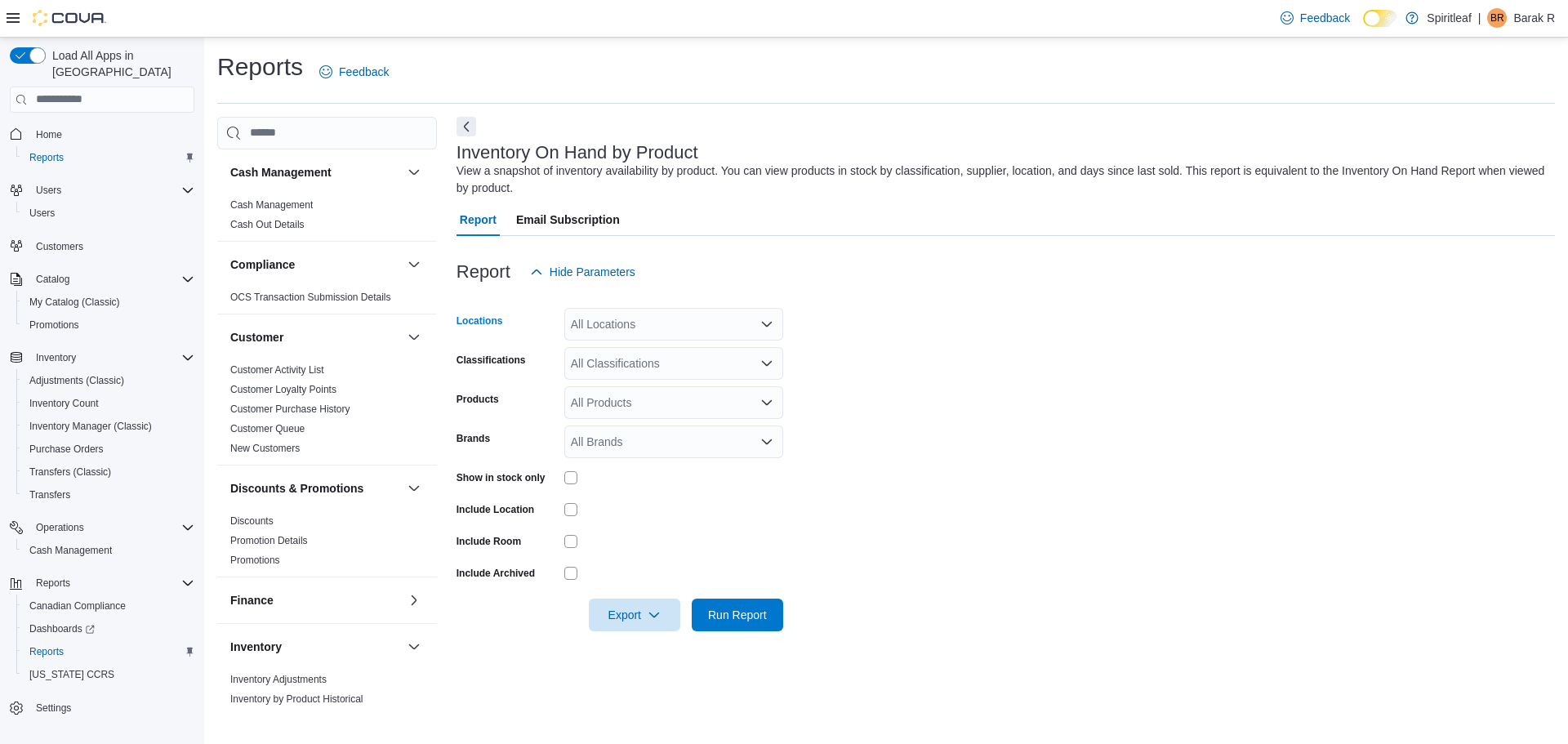
click at [666, 331] on div "All Locations" at bounding box center [673, 324] width 219 height 32
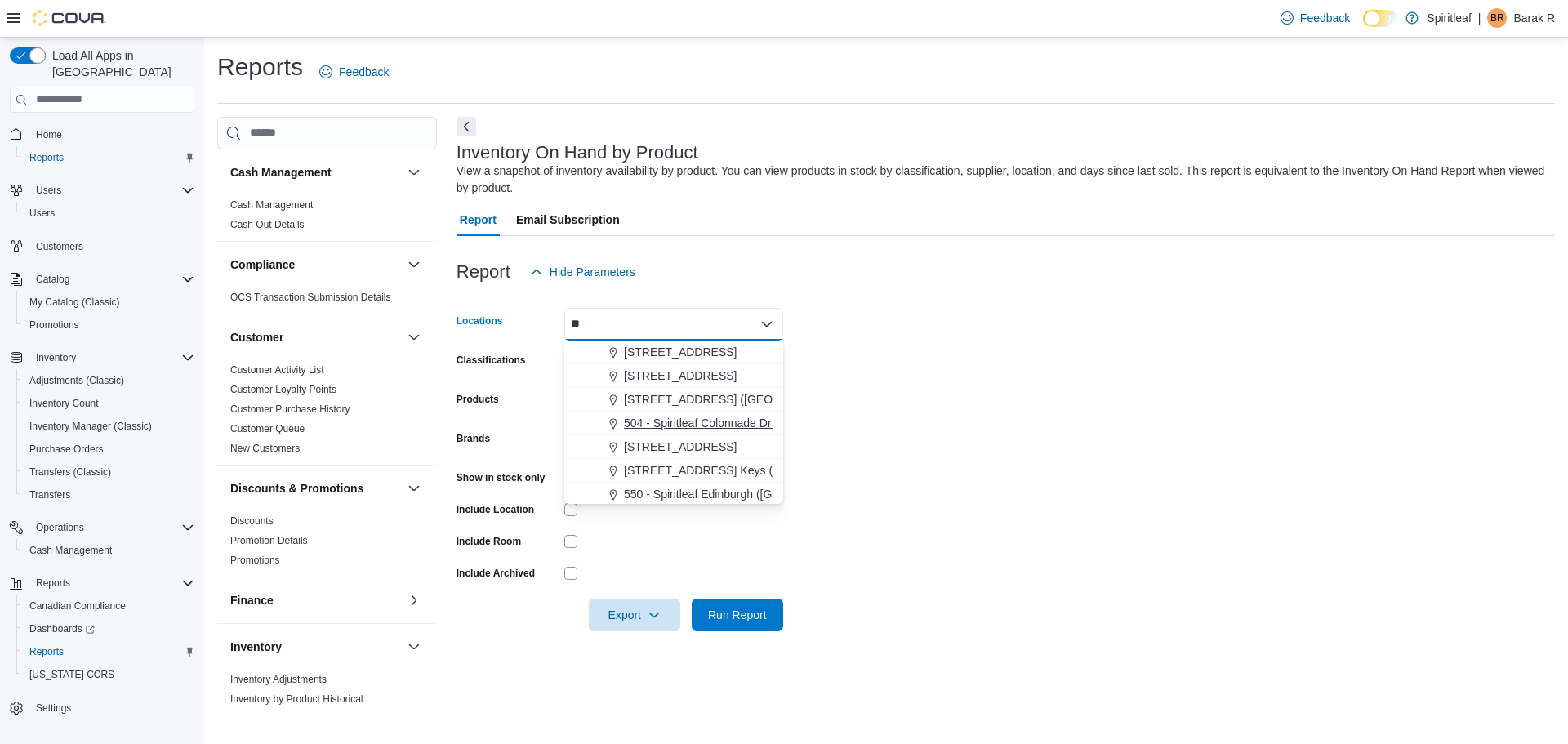
type input "**"
click at [666, 419] on span "504 - Spiritleaf Colonnade Dr ([GEOGRAPHIC_DATA])" at bounding box center [762, 423] width 277 height 17
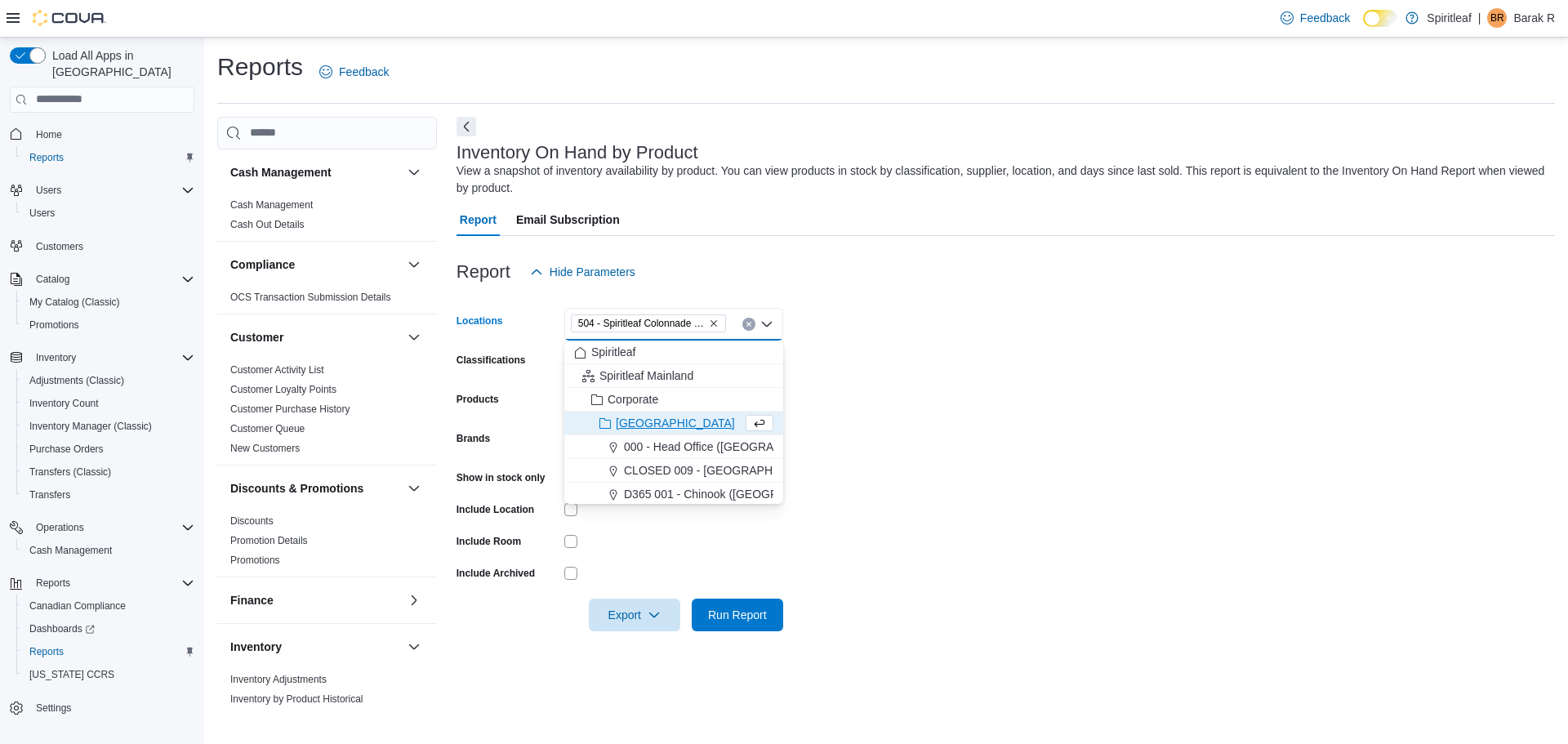
click at [931, 438] on form "Locations 504 - [GEOGRAPHIC_DATA] ([GEOGRAPHIC_DATA]) Combo box. Selected. 504 …" at bounding box center [1006, 460] width 1098 height 343
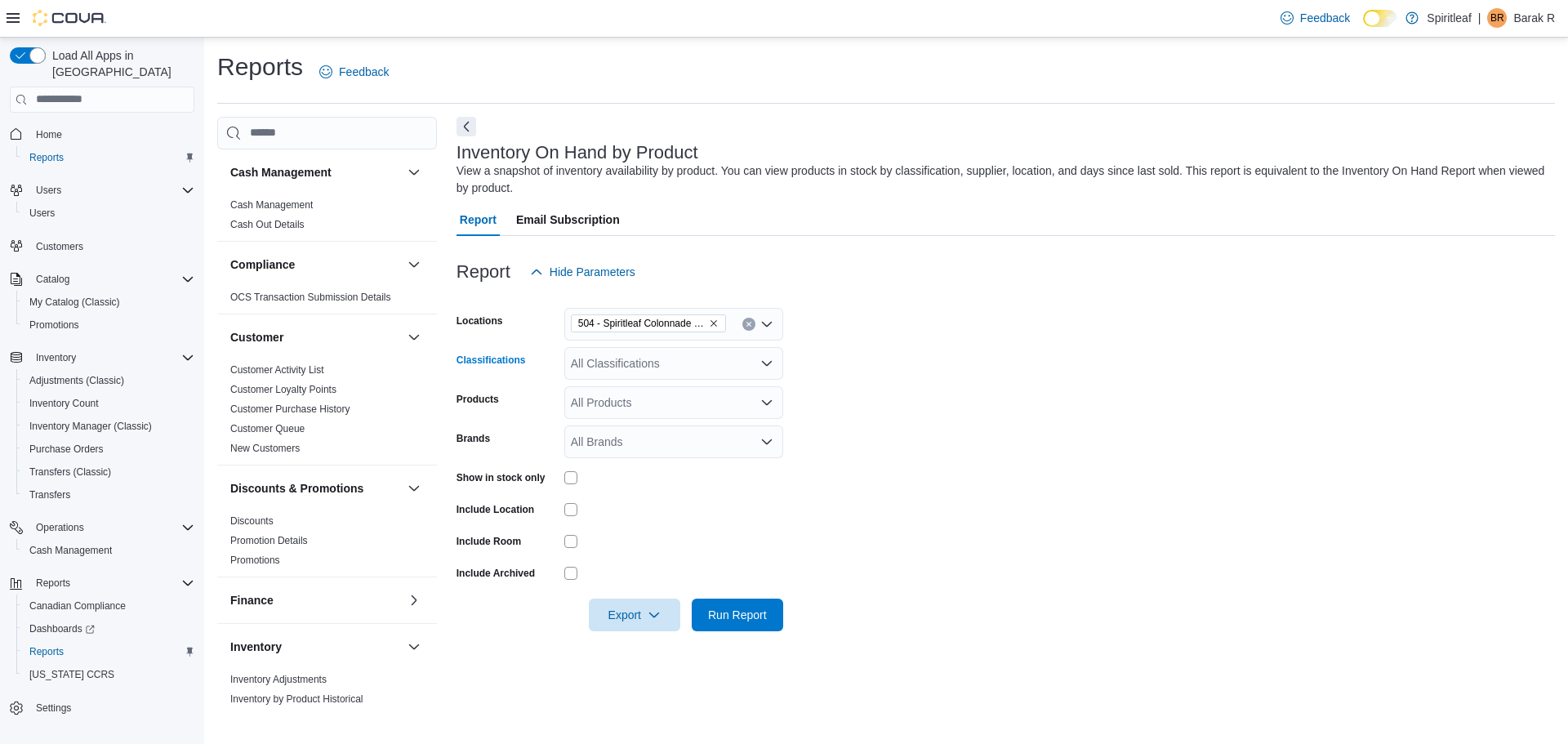
click at [742, 368] on div "All Classifications" at bounding box center [673, 363] width 219 height 32
click at [620, 492] on span "Concentrate" at bounding box center [630, 491] width 62 height 17
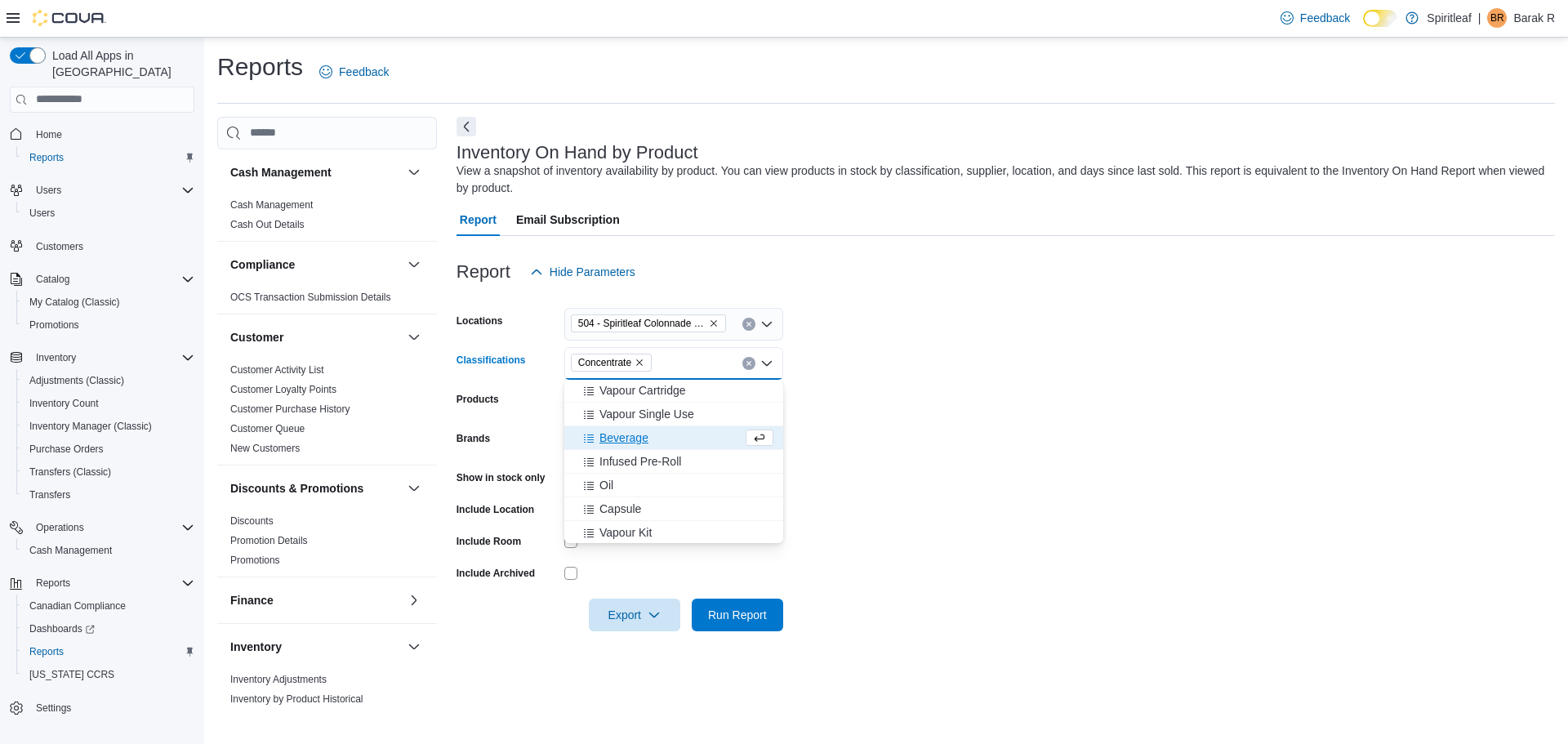
scroll to position [408, 0]
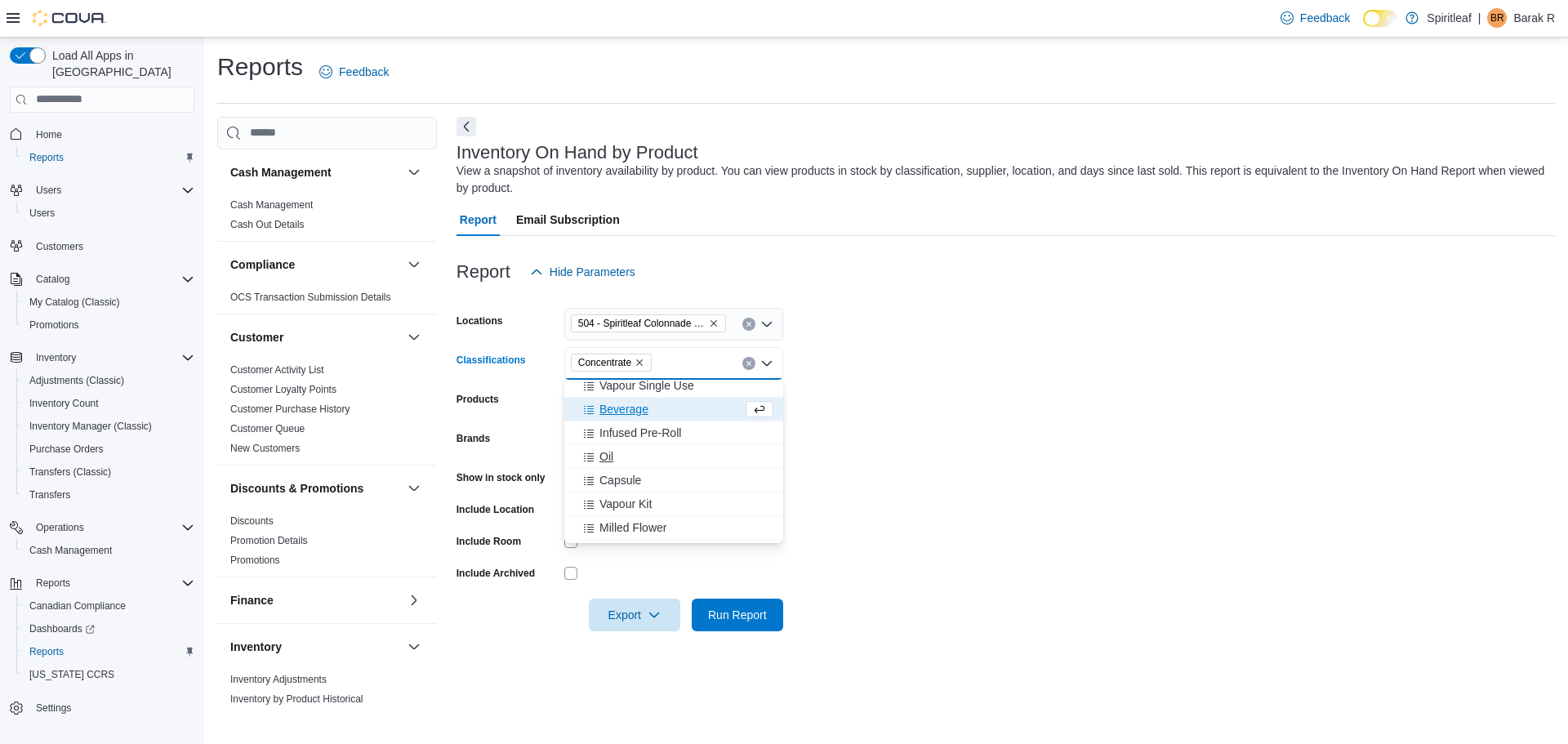
click at [610, 453] on span "Oil" at bounding box center [606, 457] width 14 height 17
click at [625, 461] on span "Capsule" at bounding box center [620, 457] width 41 height 17
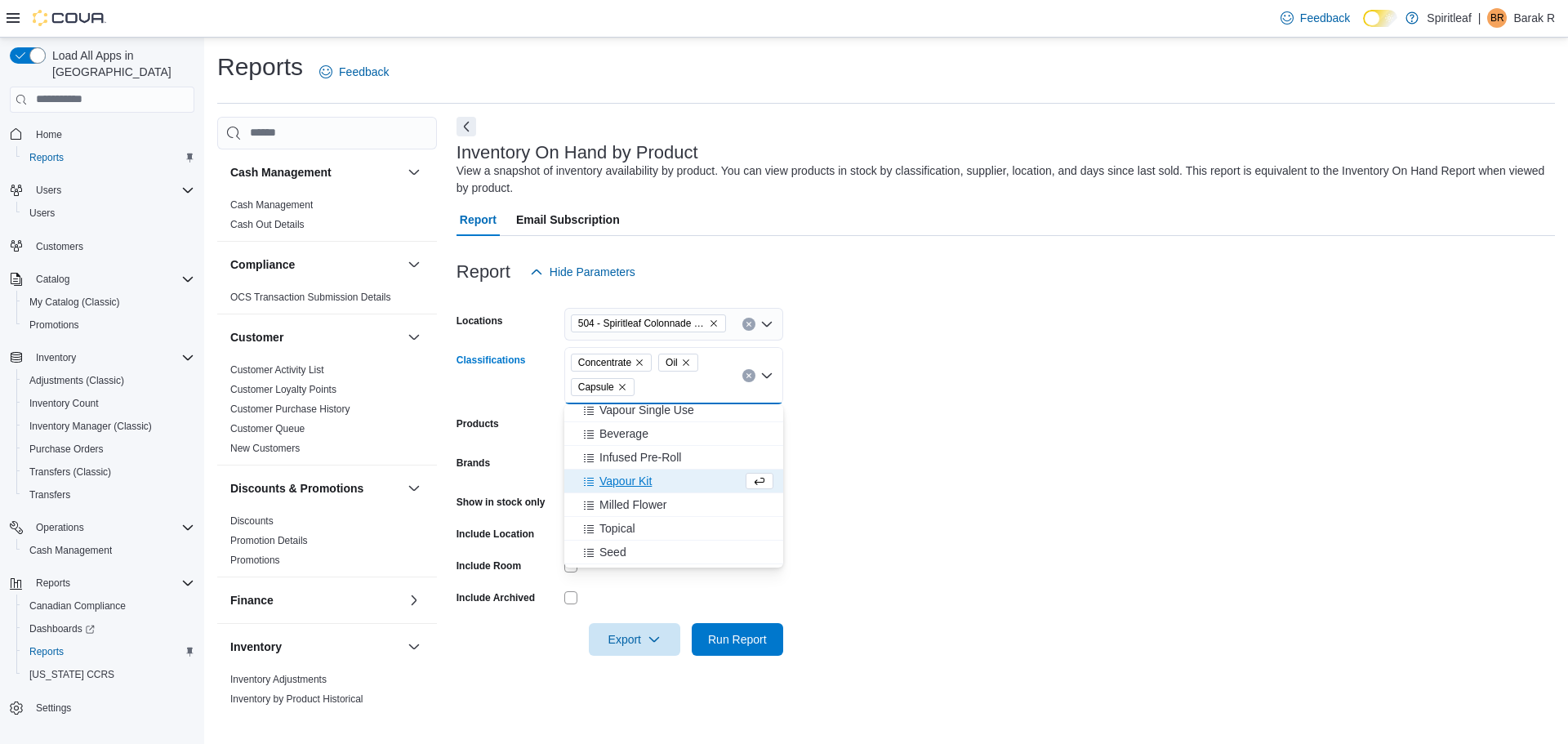
click at [965, 467] on form "Locations 504 - Spiritleaf Colonnade Dr (Kemptville) Classifications Concentrat…" at bounding box center [1006, 472] width 1098 height 368
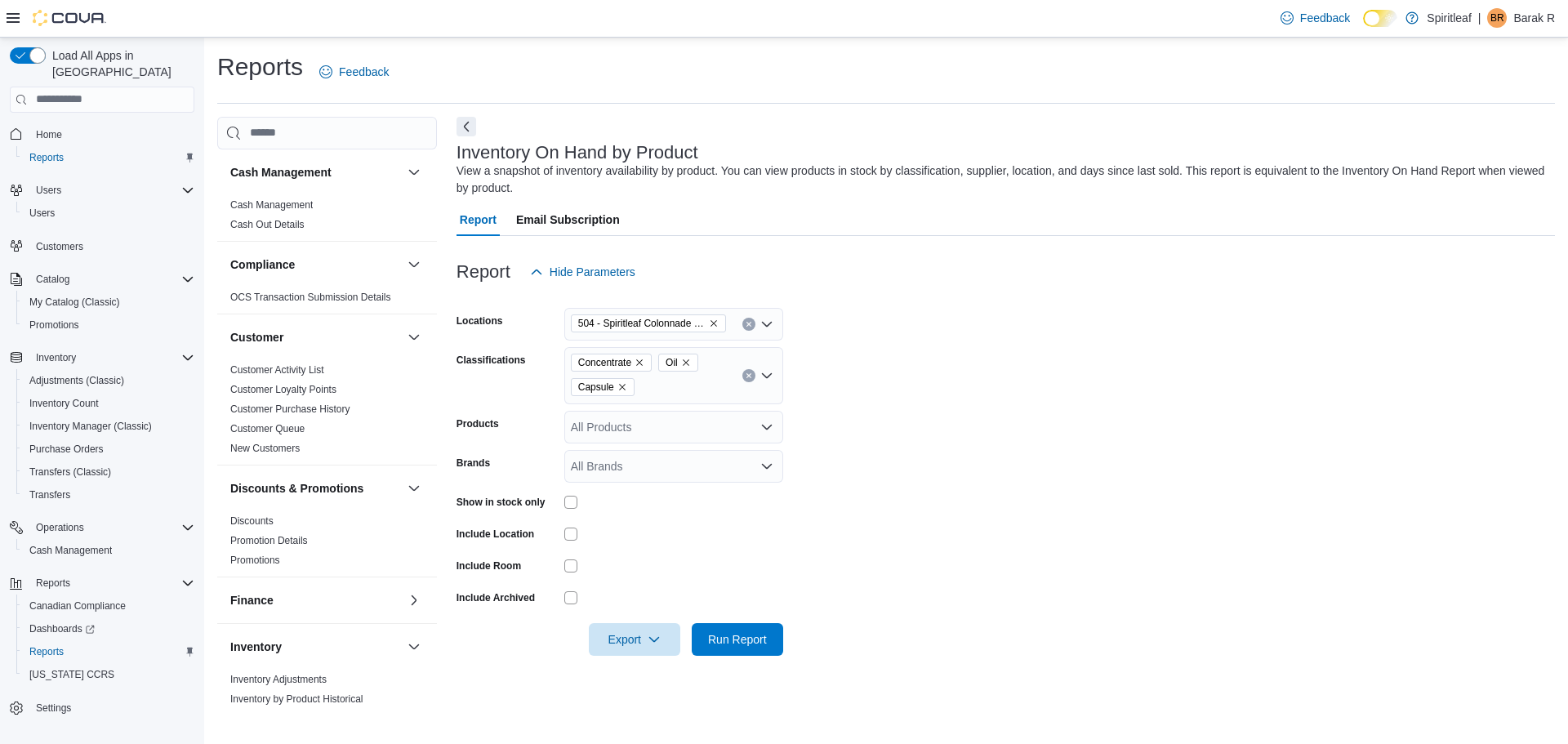
click at [562, 498] on div "Show in stock only" at bounding box center [620, 502] width 326 height 26
click at [584, 503] on div at bounding box center [673, 502] width 219 height 13
click at [601, 630] on span "Export" at bounding box center [634, 638] width 72 height 32
click at [634, 542] on span "Export to Excel" at bounding box center [637, 542] width 74 height 13
